Goal: Information Seeking & Learning: Learn about a topic

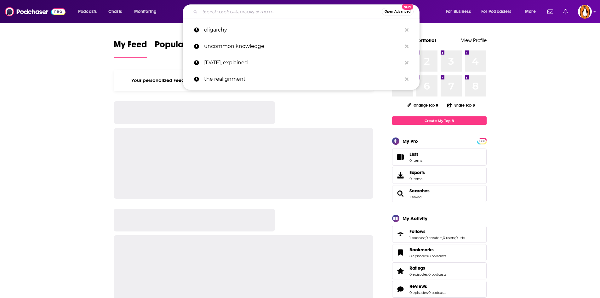
click at [275, 14] on input "Search podcasts, credits, & more..." at bounding box center [291, 12] width 182 height 10
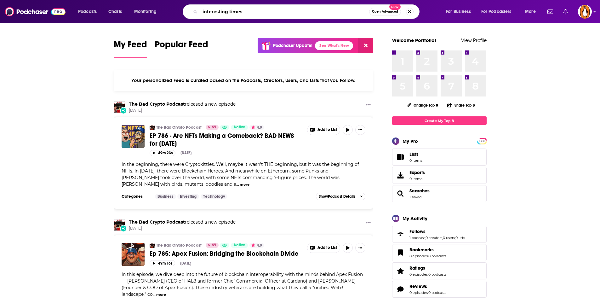
type input "interesting times"
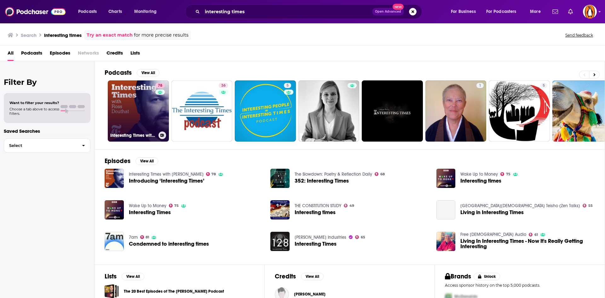
click at [141, 114] on link "78 Interesting Times with [PERSON_NAME]" at bounding box center [138, 110] width 61 height 61
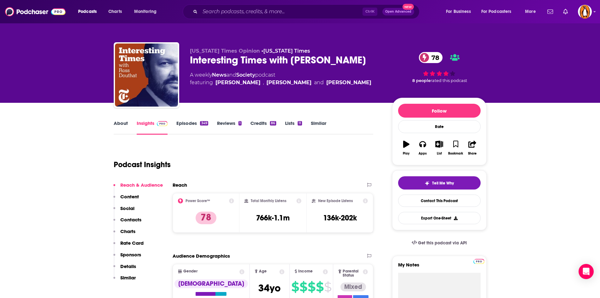
click at [127, 125] on link "About" at bounding box center [121, 127] width 14 height 14
